Goal: Task Accomplishment & Management: Complete application form

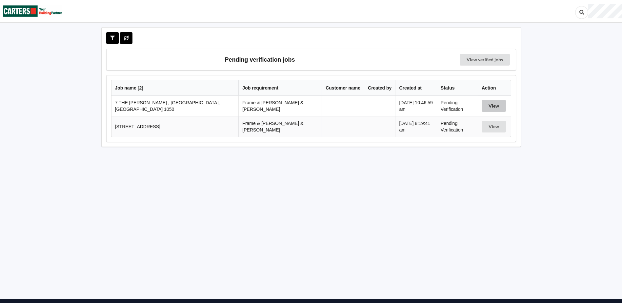
click at [491, 105] on button "View" at bounding box center [494, 106] width 24 height 12
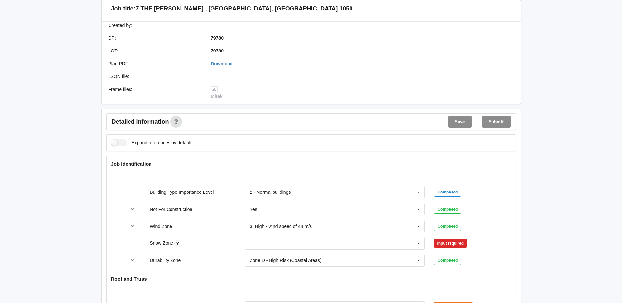
scroll to position [163, 0]
click at [417, 239] on icon at bounding box center [419, 244] width 10 height 12
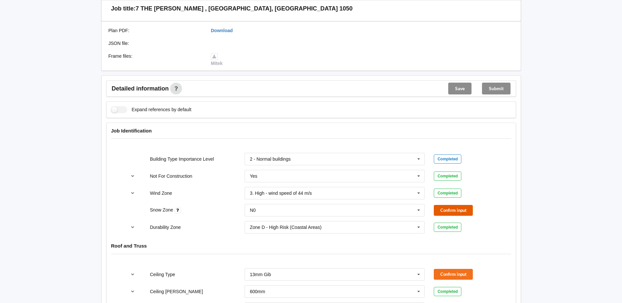
click at [444, 206] on button "Confirm input" at bounding box center [453, 210] width 39 height 11
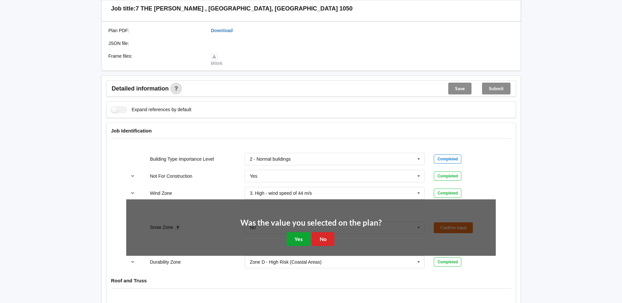
click at [296, 234] on button "Yes" at bounding box center [299, 238] width 24 height 13
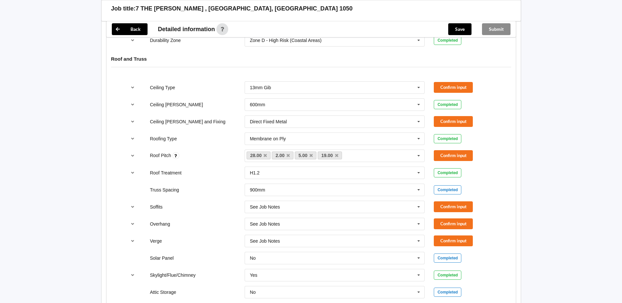
scroll to position [394, 0]
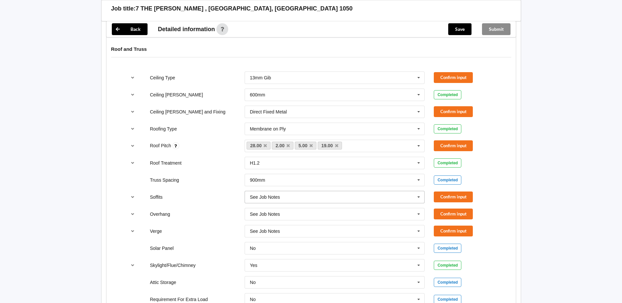
click at [418, 193] on icon at bounding box center [419, 197] width 10 height 12
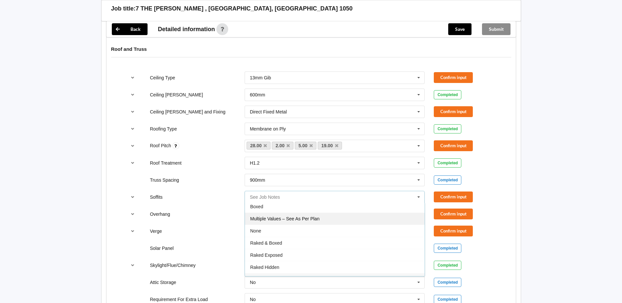
scroll to position [0, 0]
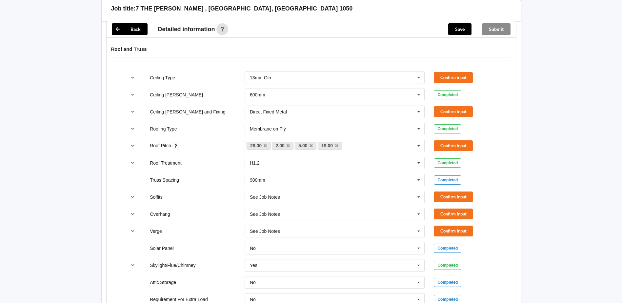
click at [557, 195] on div "Back Delete Job title: 7 THE GLEN , Remuera, AUCKLAND 1050 Customer name : Spec…" at bounding box center [311, 183] width 622 height 1155
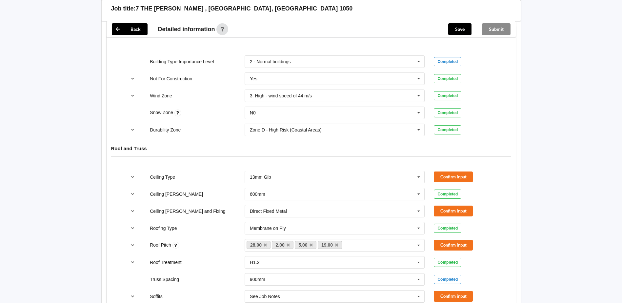
scroll to position [295, 0]
drag, startPoint x: 177, startPoint y: 170, endPoint x: 150, endPoint y: 170, distance: 27.2
click at [150, 174] on div "Ceiling Type" at bounding box center [192, 177] width 95 height 7
copy label "Ceiling Type"
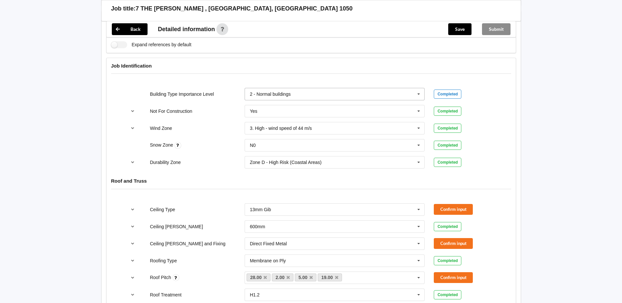
click at [418, 89] on icon at bounding box center [419, 94] width 10 height 12
drag, startPoint x: 518, startPoint y: 92, endPoint x: 515, endPoint y: 93, distance: 3.3
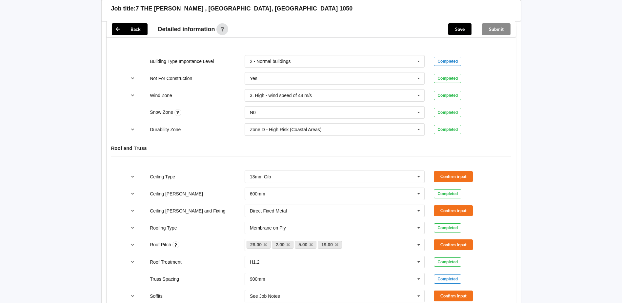
scroll to position [327, 0]
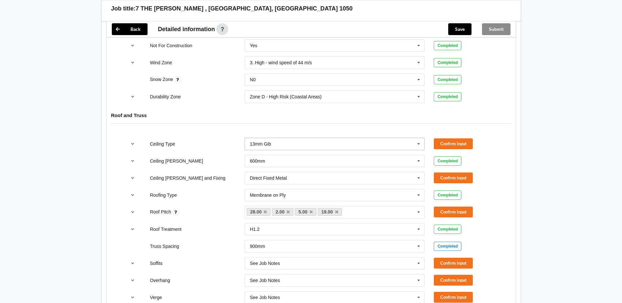
click at [277, 138] on input "text" at bounding box center [335, 144] width 180 height 12
click at [278, 138] on input "text" at bounding box center [335, 144] width 180 height 12
click at [259, 213] on div "See Job Notes" at bounding box center [335, 217] width 180 height 12
click at [454, 138] on button "Confirm input" at bounding box center [453, 143] width 39 height 11
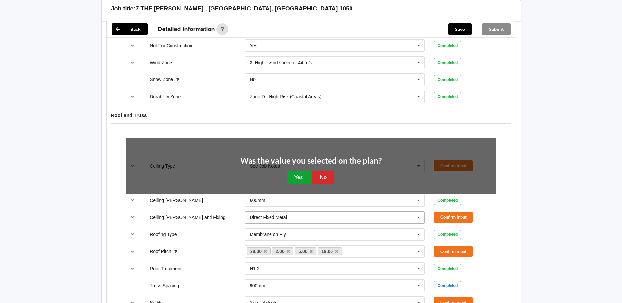
click at [296, 172] on button "Yes" at bounding box center [299, 177] width 24 height 13
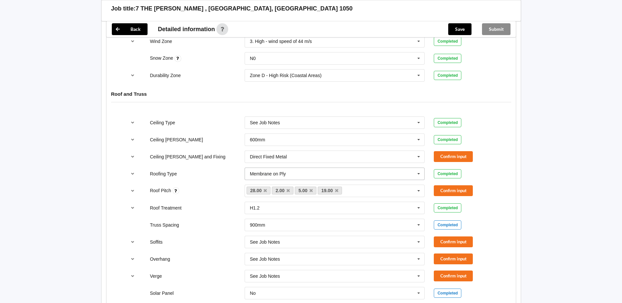
scroll to position [360, 0]
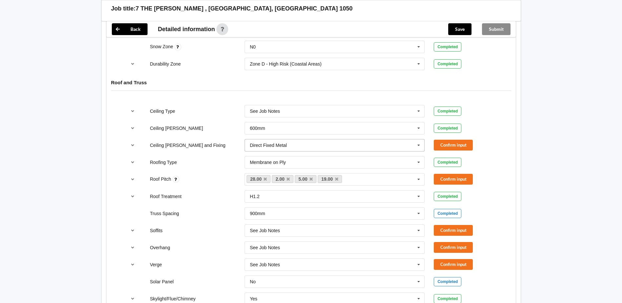
click at [418, 140] on icon at bounding box center [419, 145] width 10 height 12
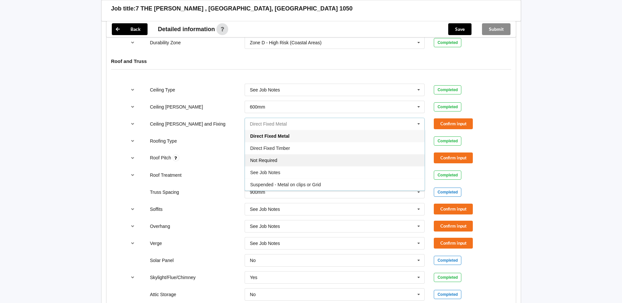
scroll to position [393, 0]
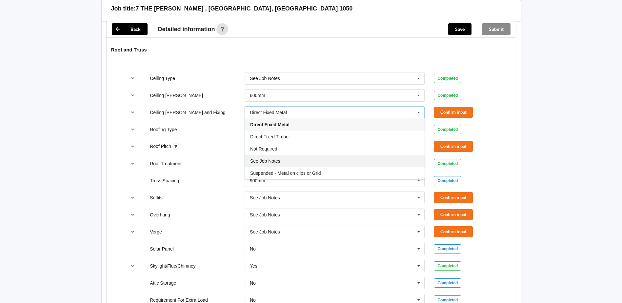
click at [268, 158] on span "See Job Notes" at bounding box center [265, 160] width 30 height 5
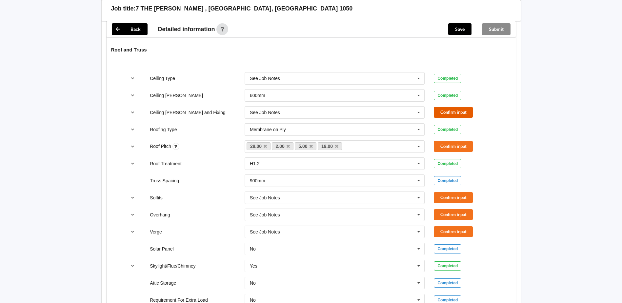
click at [445, 107] on button "Confirm input" at bounding box center [453, 112] width 39 height 11
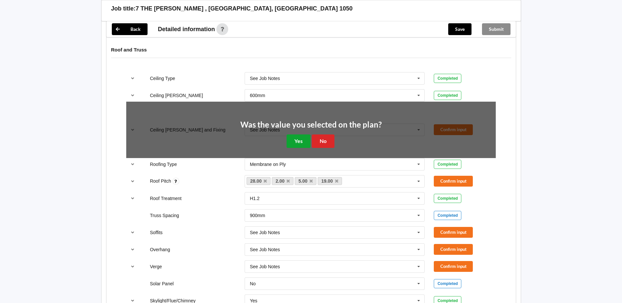
click at [301, 137] on button "Yes" at bounding box center [299, 140] width 24 height 13
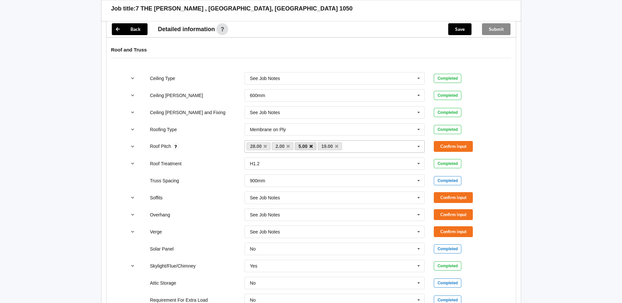
click at [311, 144] on icon at bounding box center [311, 146] width 3 height 4
click at [314, 144] on icon at bounding box center [313, 146] width 3 height 4
click at [446, 141] on button "Confirm input" at bounding box center [453, 146] width 39 height 11
click at [445, 192] on button "Confirm input" at bounding box center [453, 197] width 39 height 11
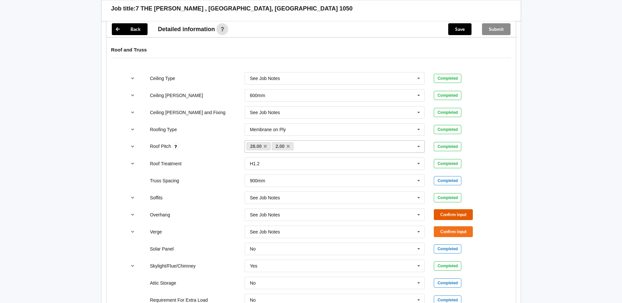
click at [447, 209] on button "Confirm input" at bounding box center [453, 214] width 39 height 11
click at [448, 226] on button "Confirm input" at bounding box center [453, 231] width 39 height 11
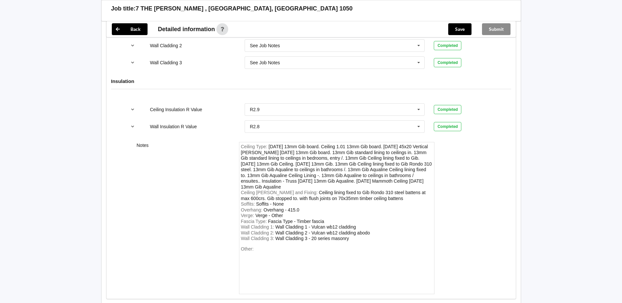
scroll to position [838, 0]
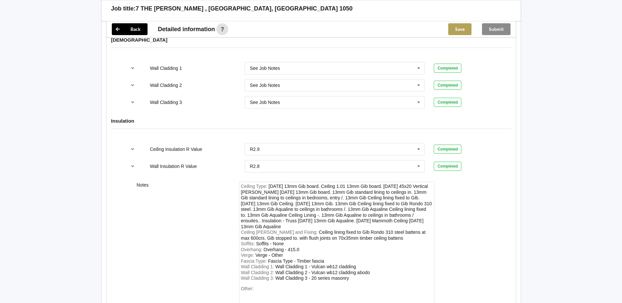
click at [454, 29] on button "Save" at bounding box center [459, 29] width 23 height 12
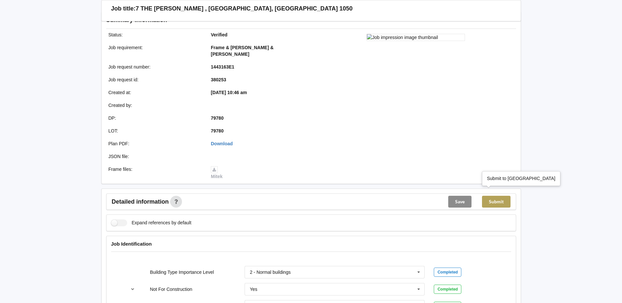
click at [486, 196] on button "Submit" at bounding box center [496, 202] width 29 height 12
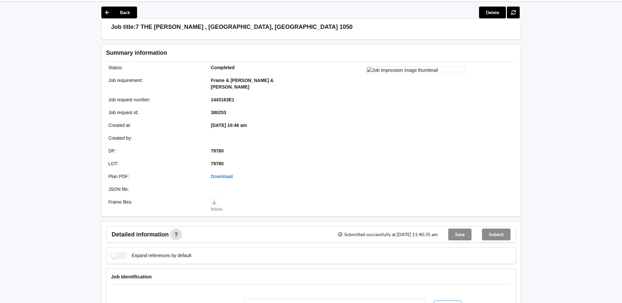
scroll to position [0, 0]
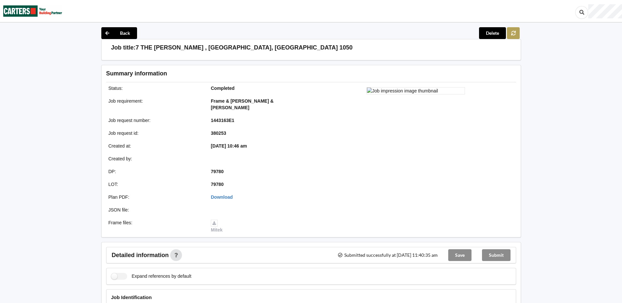
click at [515, 33] on icon at bounding box center [514, 33] width 6 height 4
click at [109, 35] on icon at bounding box center [107, 33] width 12 height 12
click at [121, 32] on button "Back" at bounding box center [119, 33] width 36 height 12
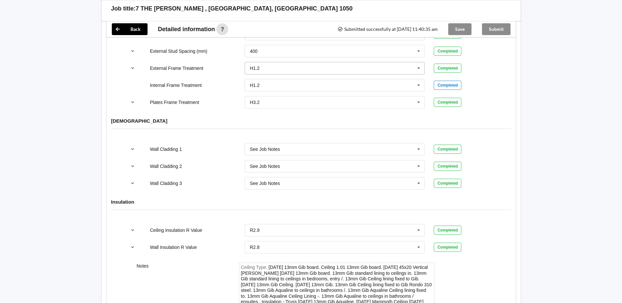
scroll to position [873, 0]
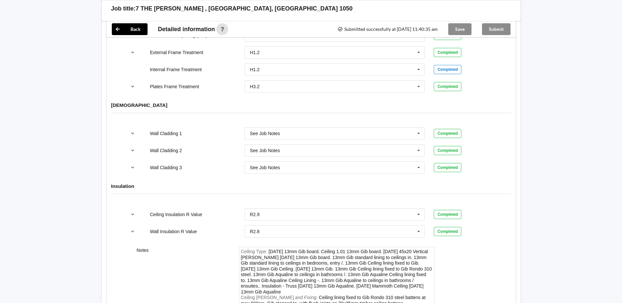
scroll to position [742, 0]
click at [500, 30] on div "Submit" at bounding box center [496, 29] width 39 height 16
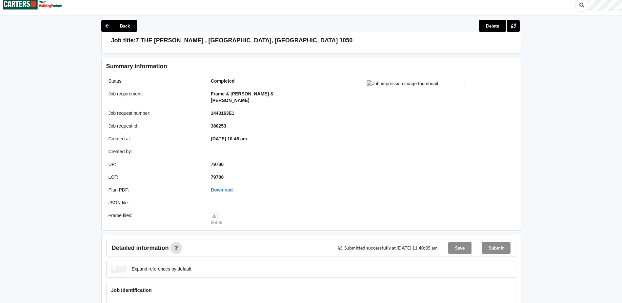
scroll to position [0, 0]
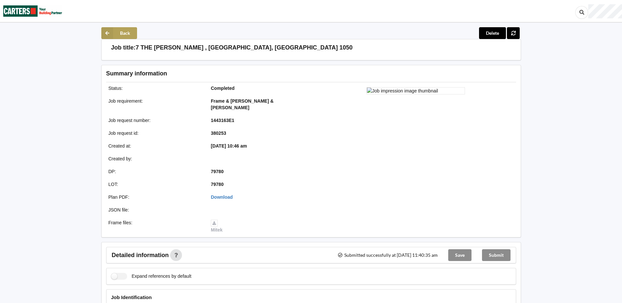
click at [121, 32] on button "Back" at bounding box center [119, 33] width 36 height 12
click at [120, 33] on button "Back" at bounding box center [119, 33] width 36 height 12
click at [107, 35] on icon at bounding box center [107, 33] width 12 height 12
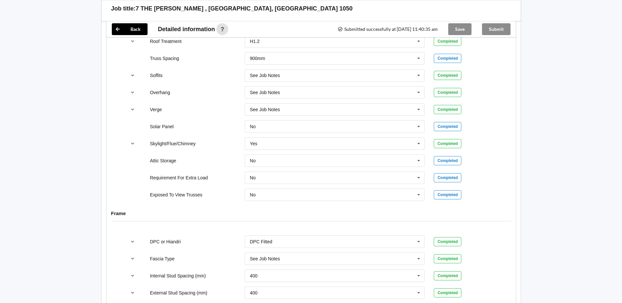
scroll to position [492, 0]
